Goal: Task Accomplishment & Management: Use online tool/utility

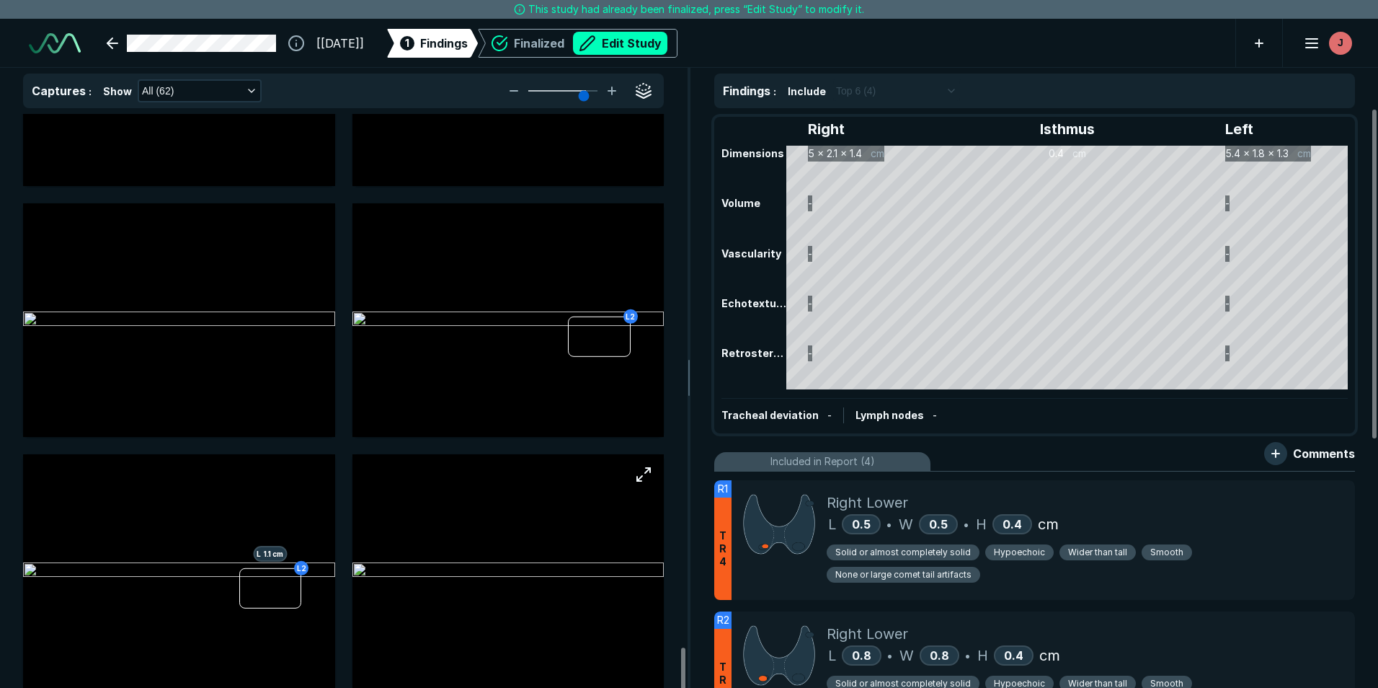
scroll to position [7216, 0]
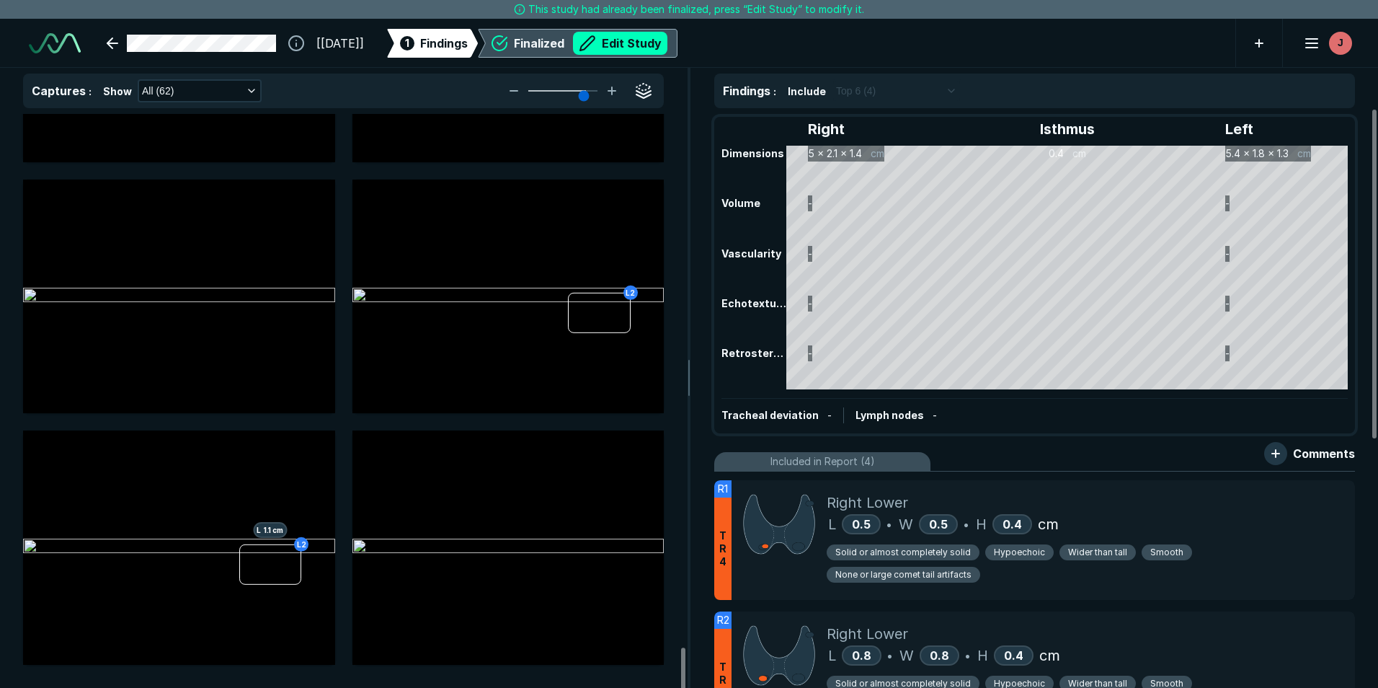
click at [559, 45] on div "Finalized Edit Study" at bounding box center [591, 43] width 154 height 23
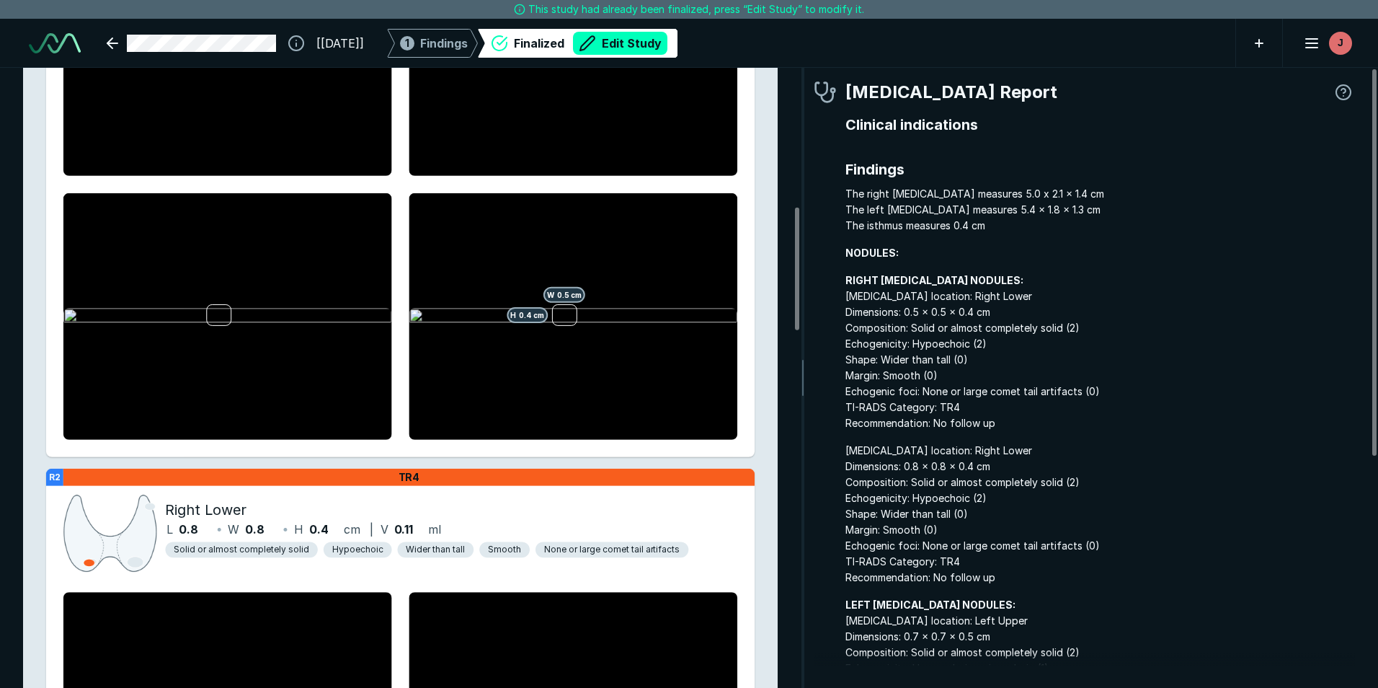
scroll to position [554, 0]
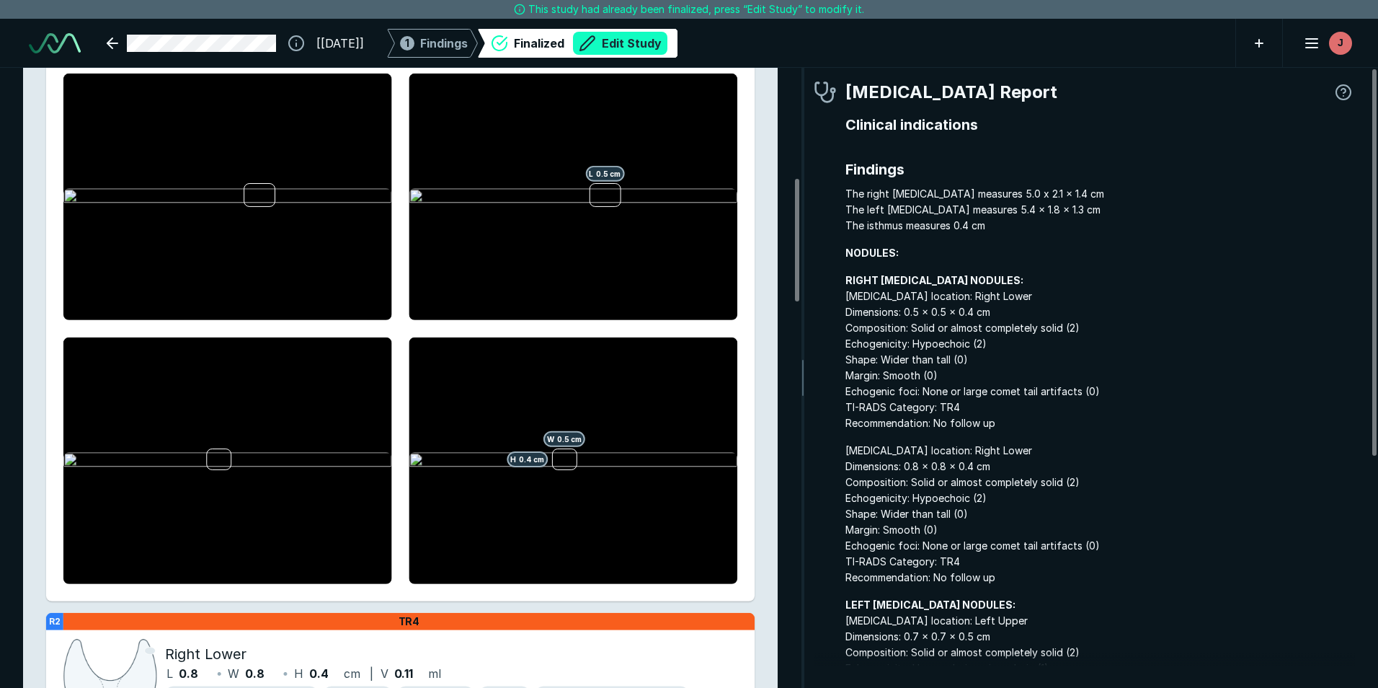
click at [649, 38] on button "Edit Study" at bounding box center [620, 43] width 94 height 23
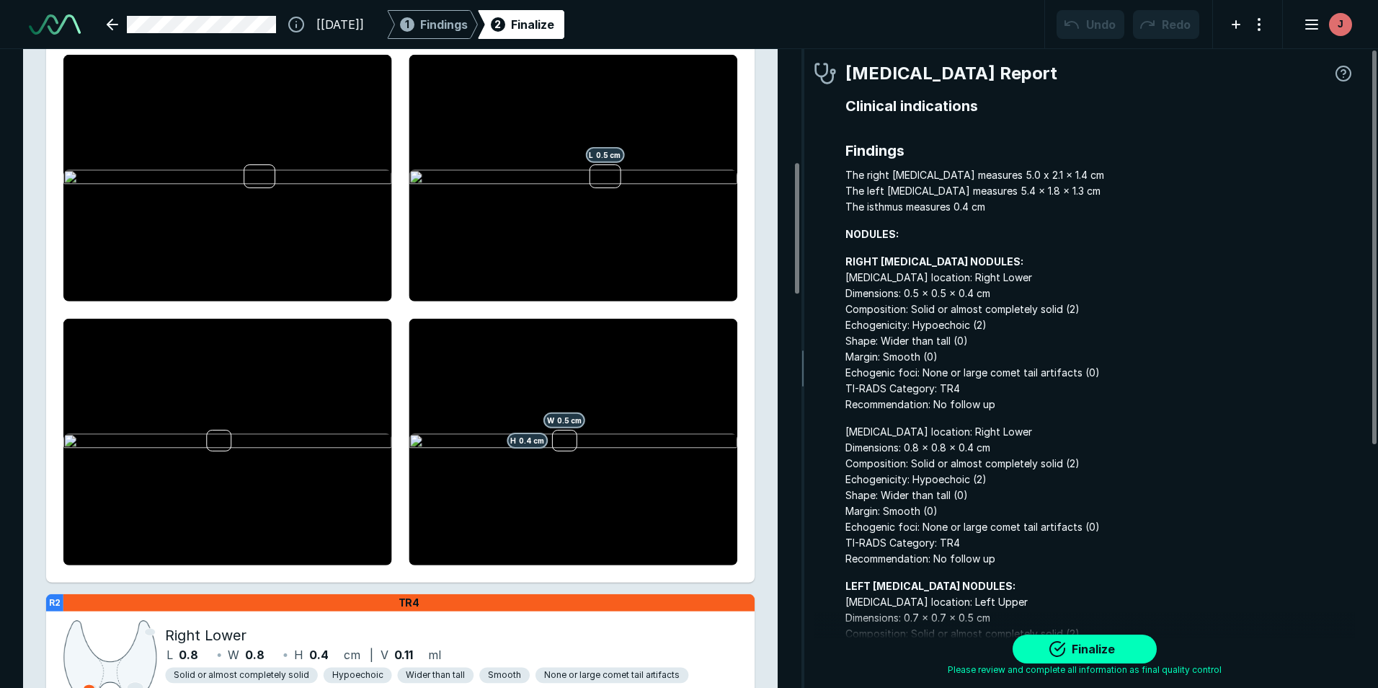
scroll to position [4695, 8053]
click at [1099, 648] on button "Finalize" at bounding box center [1085, 648] width 144 height 29
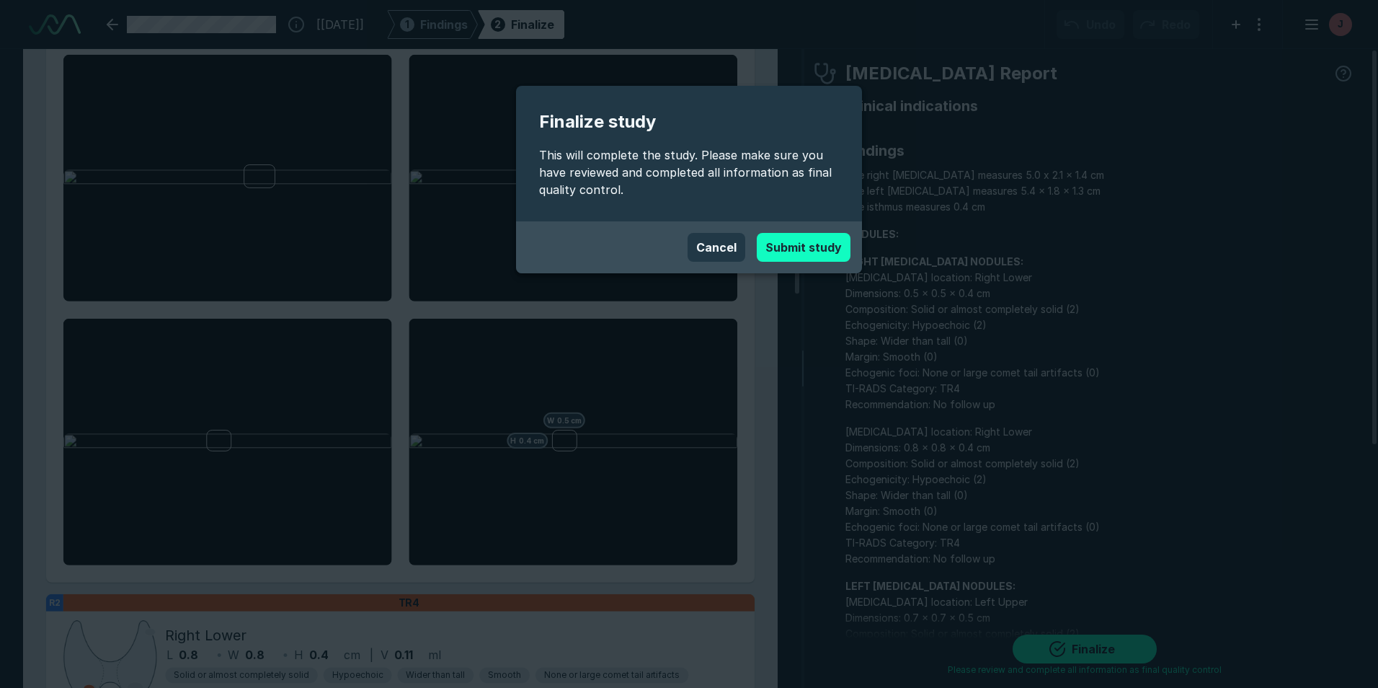
click at [827, 252] on button "Submit study" at bounding box center [804, 247] width 94 height 29
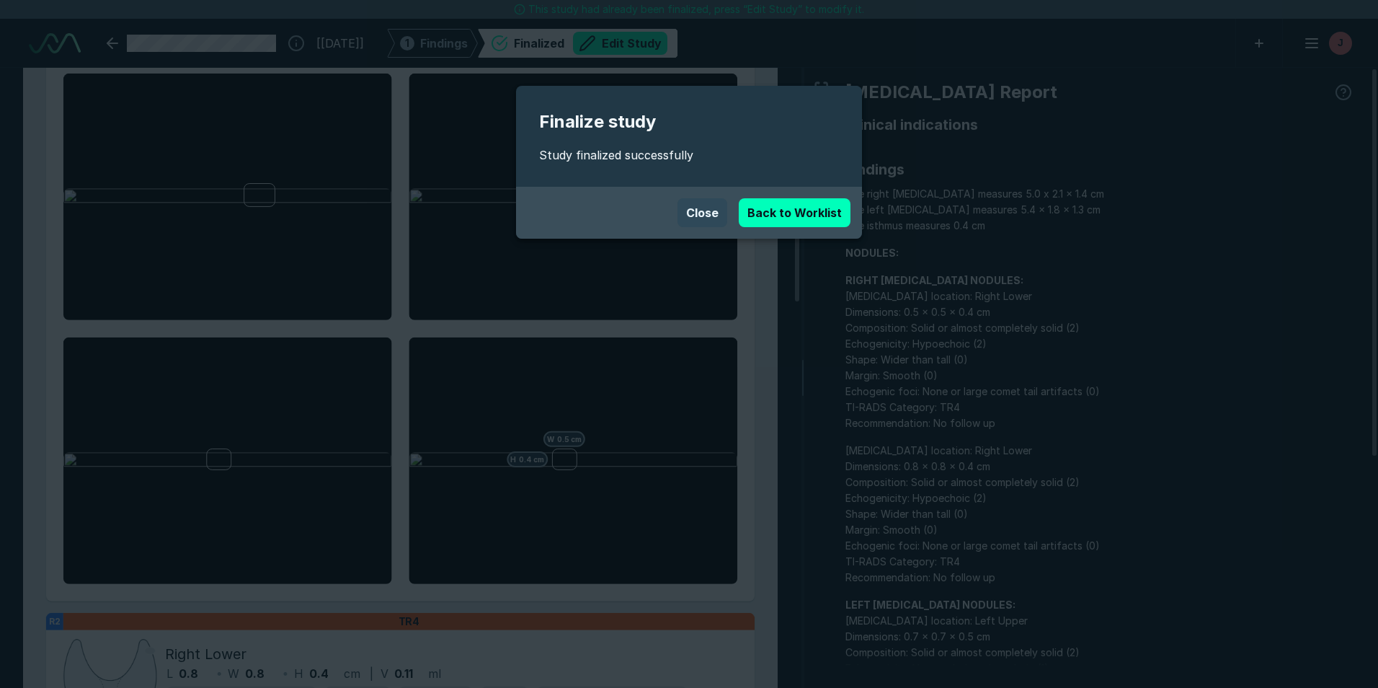
click at [695, 213] on button "Close" at bounding box center [702, 212] width 50 height 29
